Goal: Transaction & Acquisition: Purchase product/service

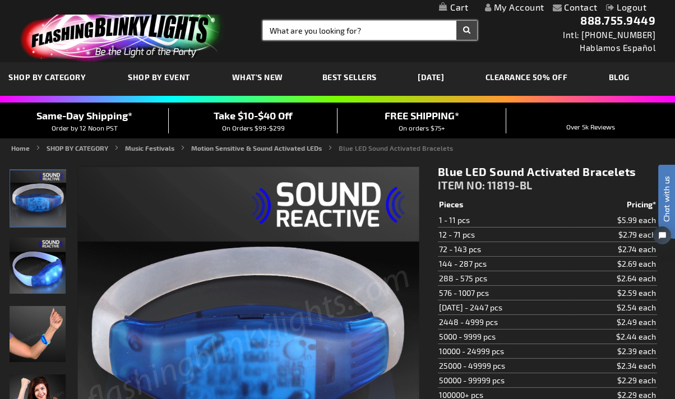
click at [269, 33] on input "Search" at bounding box center [370, 30] width 214 height 19
type input "12358"
click at [456, 21] on button "Search" at bounding box center [466, 30] width 21 height 19
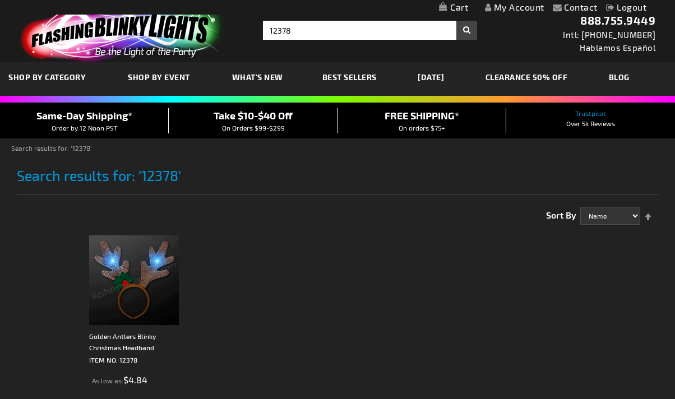
click at [92, 288] on img at bounding box center [134, 280] width 90 height 90
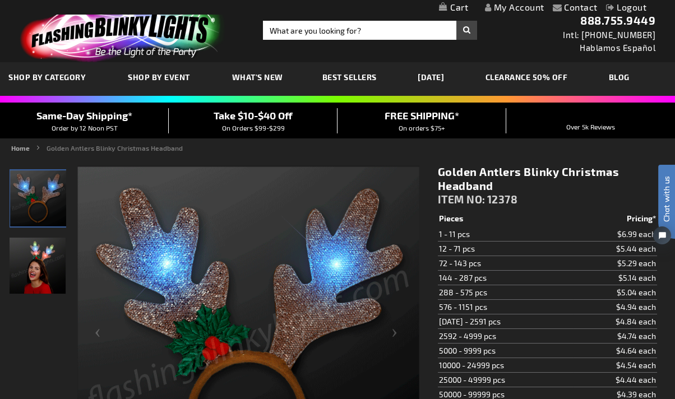
click at [147, 31] on img at bounding box center [120, 32] width 219 height 61
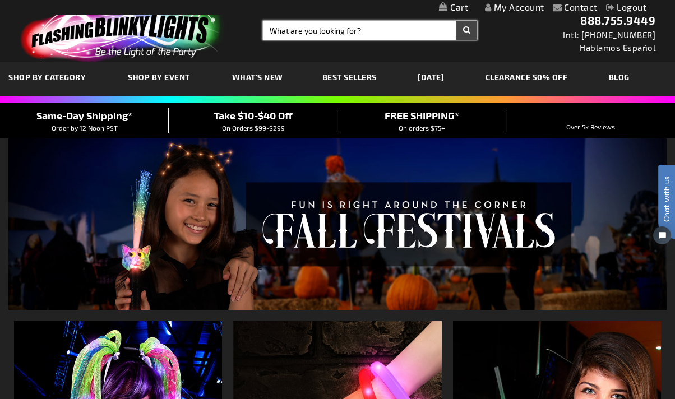
click at [274, 27] on input "Search" at bounding box center [370, 30] width 214 height 19
type input "10560"
click at [456, 21] on button "Search" at bounding box center [466, 30] width 21 height 19
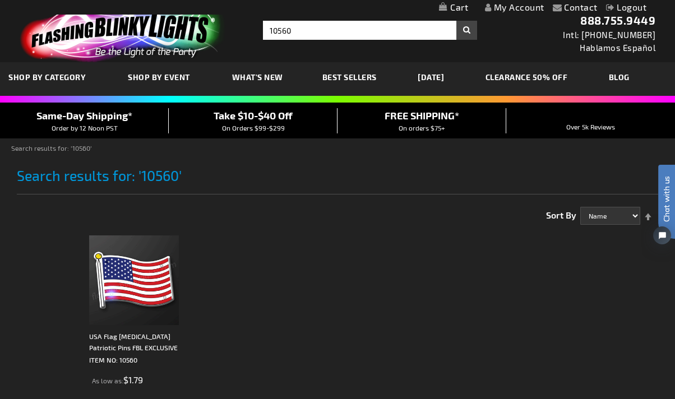
click at [287, 260] on ol "USA Flag Flashing Patriotic Pins FBL EXCLUSIVE ITEM NO: 10560 As low as $1.79" at bounding box center [371, 334] width 571 height 208
click at [119, 275] on img at bounding box center [134, 280] width 90 height 90
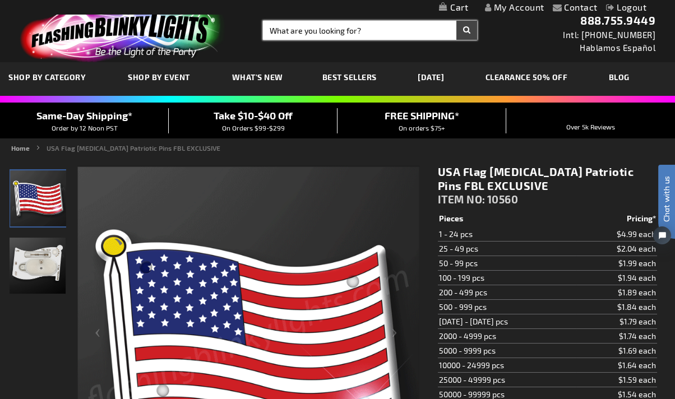
click at [369, 37] on input "Search" at bounding box center [370, 30] width 214 height 19
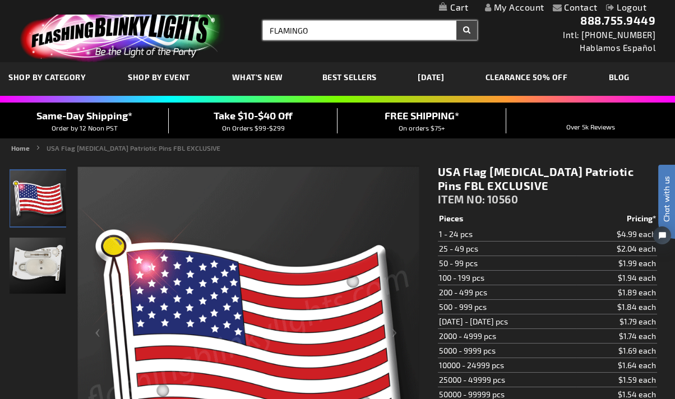
type input "FLAMINGO"
click at [456, 21] on button "Search" at bounding box center [466, 30] width 21 height 19
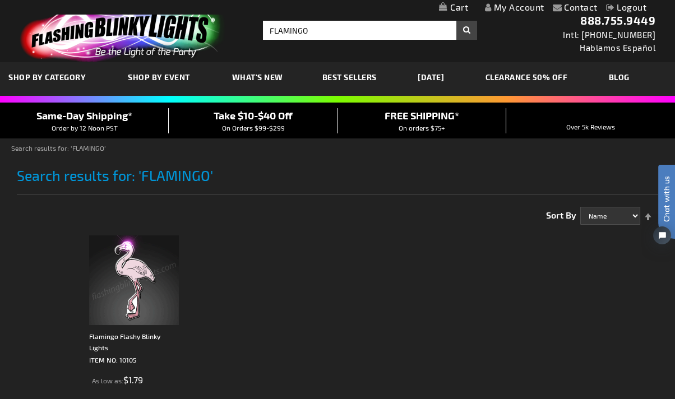
click at [122, 259] on img at bounding box center [134, 280] width 90 height 90
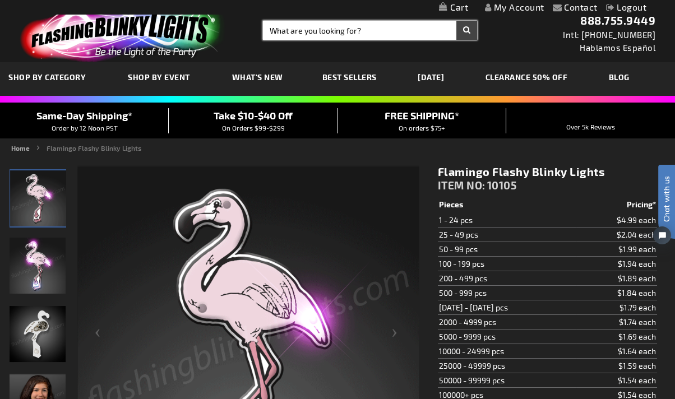
click at [287, 34] on input "Search" at bounding box center [370, 30] width 214 height 19
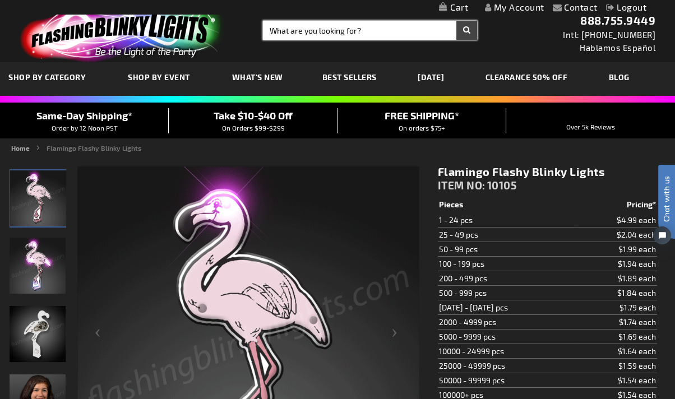
type input "2"
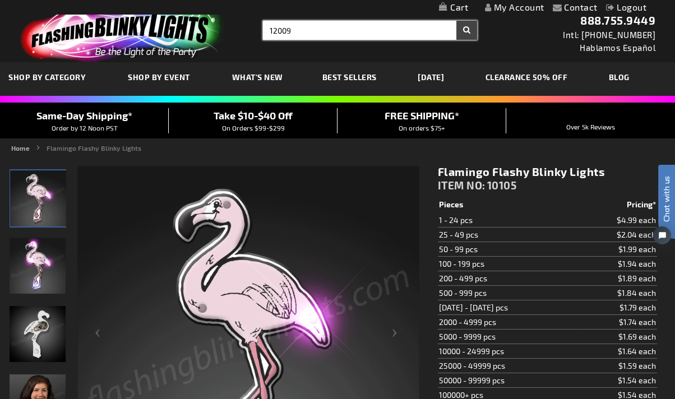
type input "12009"
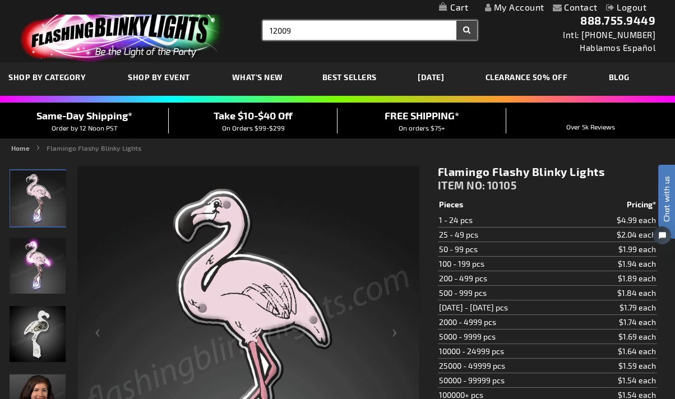
click at [456, 21] on button "Search" at bounding box center [466, 30] width 21 height 19
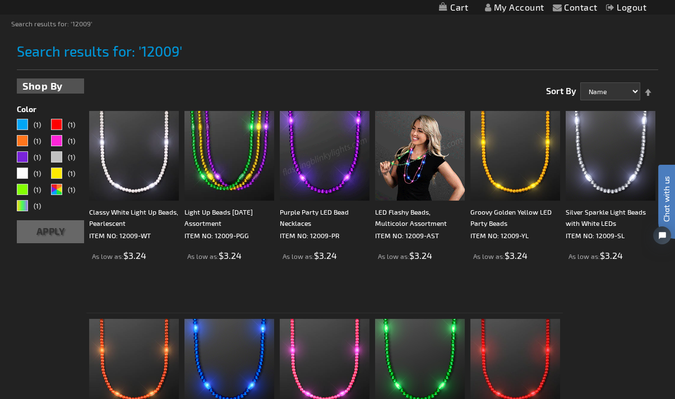
click at [442, 151] on img at bounding box center [420, 156] width 90 height 90
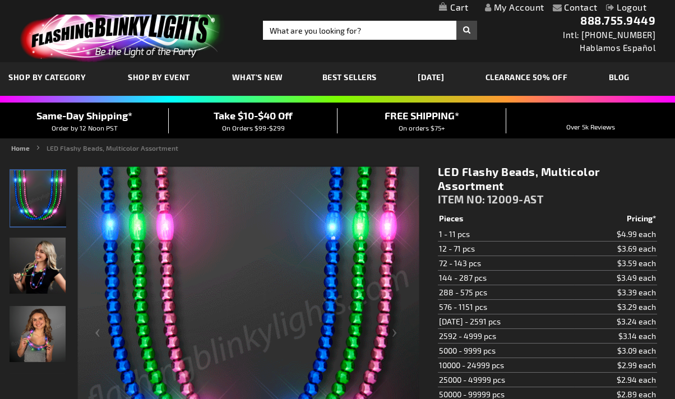
click at [501, 184] on h1 "LED Flashy Beads, Multicolor Assortment" at bounding box center [547, 179] width 219 height 28
click at [505, 201] on span "12009-AST" at bounding box center [515, 199] width 57 height 13
click at [485, 188] on h1 "LED Flashy Beads, Multicolor Assortment" at bounding box center [547, 179] width 219 height 28
click at [476, 192] on h1 "LED Flashy Beads, Multicolor Assortment" at bounding box center [547, 179] width 219 height 28
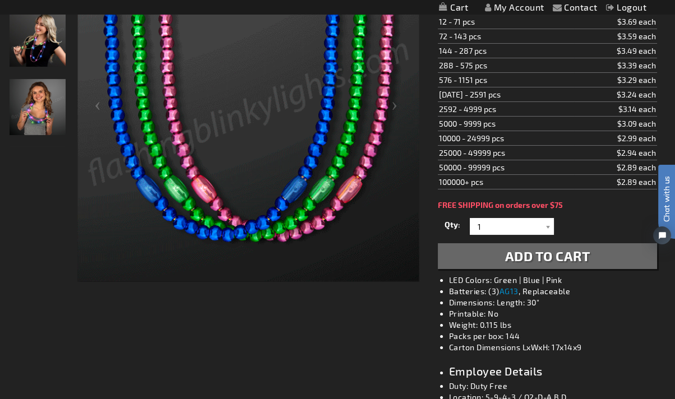
scroll to position [249, 0]
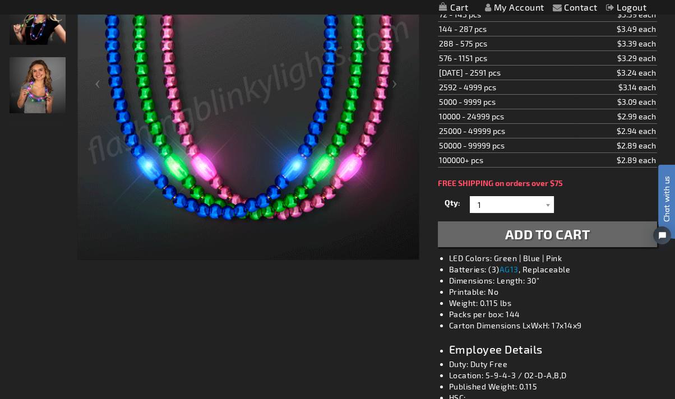
click at [530, 233] on span "Add to Cart" at bounding box center [547, 234] width 85 height 16
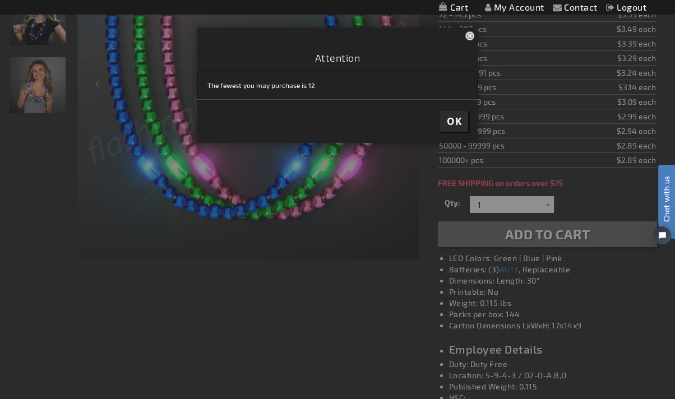
click at [450, 123] on span "OK" at bounding box center [454, 121] width 15 height 13
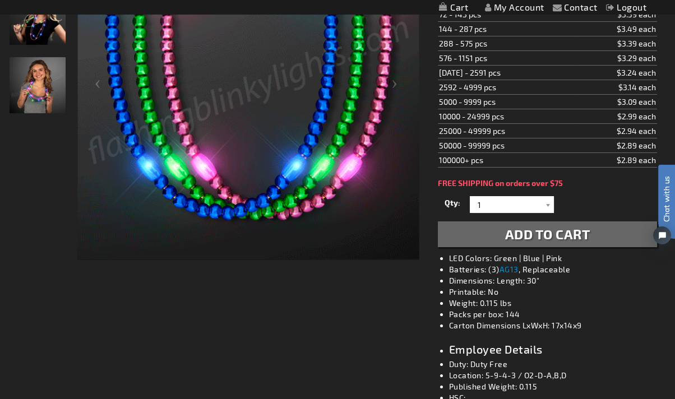
click at [502, 120] on td "10000 - 24999 pcs" at bounding box center [506, 116] width 136 height 15
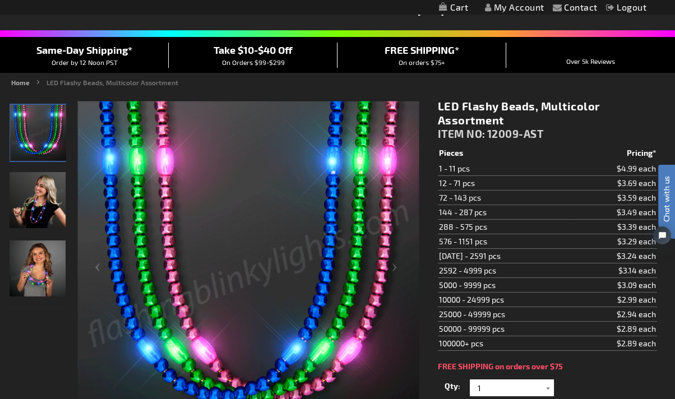
scroll to position [62, 0]
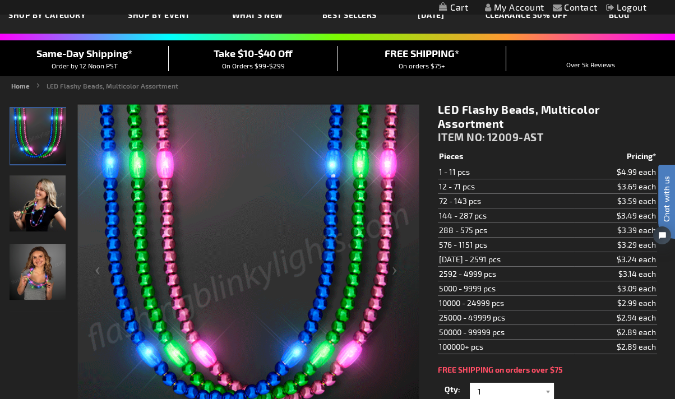
click at [475, 134] on span "ITEM NO:" at bounding box center [462, 137] width 48 height 13
click at [482, 197] on td "72 - 143 pcs" at bounding box center [506, 201] width 136 height 15
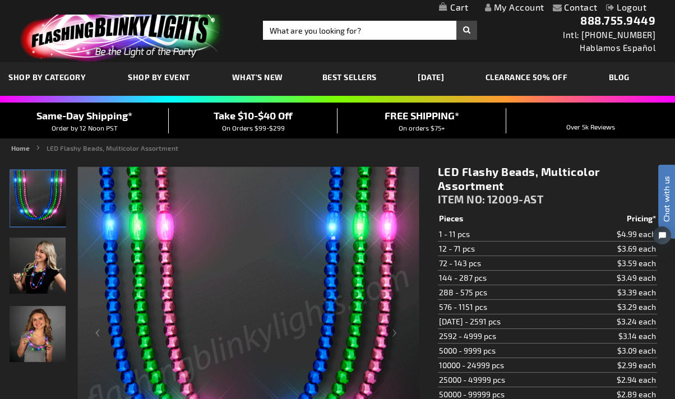
click at [96, 46] on img at bounding box center [120, 32] width 219 height 61
